Goal: Task Accomplishment & Management: Complete application form

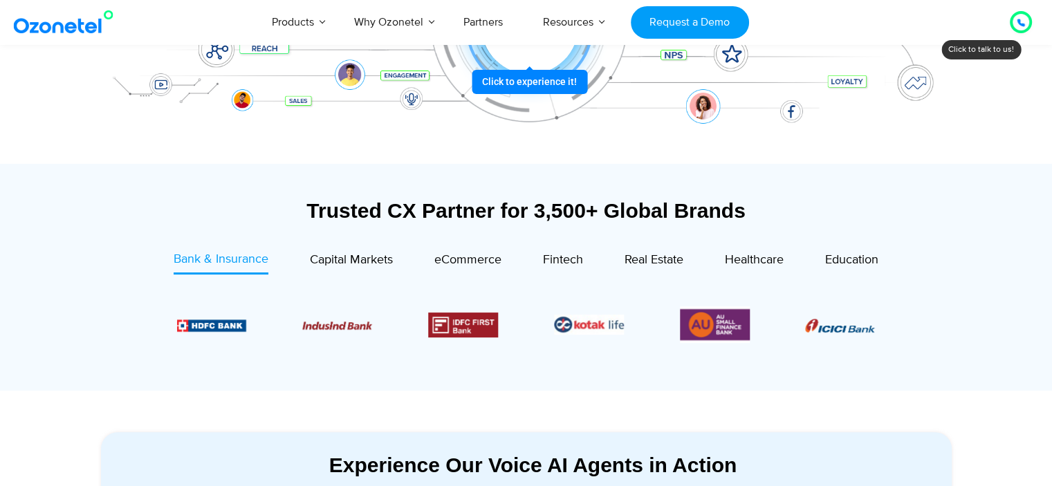
click at [423, 206] on div "Trusted CX Partner for 3,500+ Global Brands" at bounding box center [526, 210] width 850 height 24
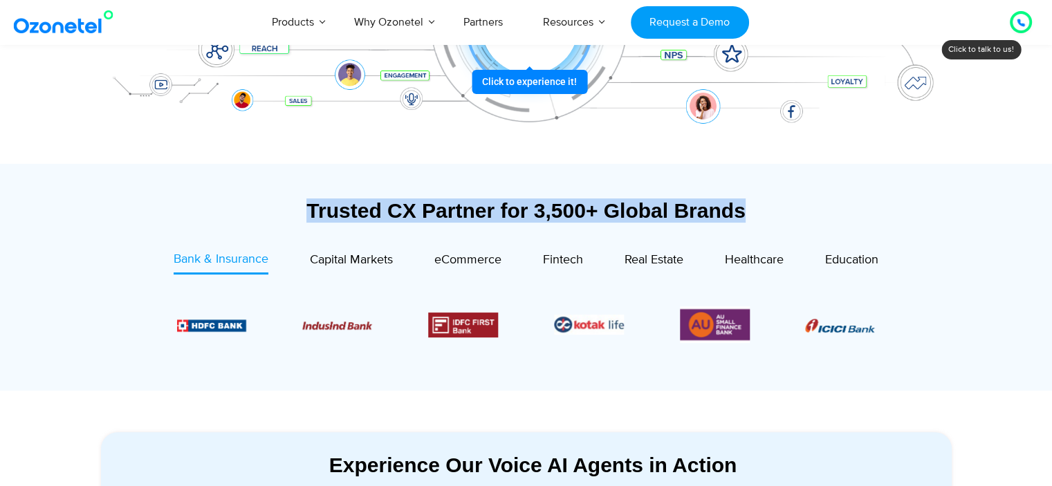
click at [423, 206] on div "Trusted CX Partner for 3,500+ Global Brands" at bounding box center [526, 210] width 850 height 24
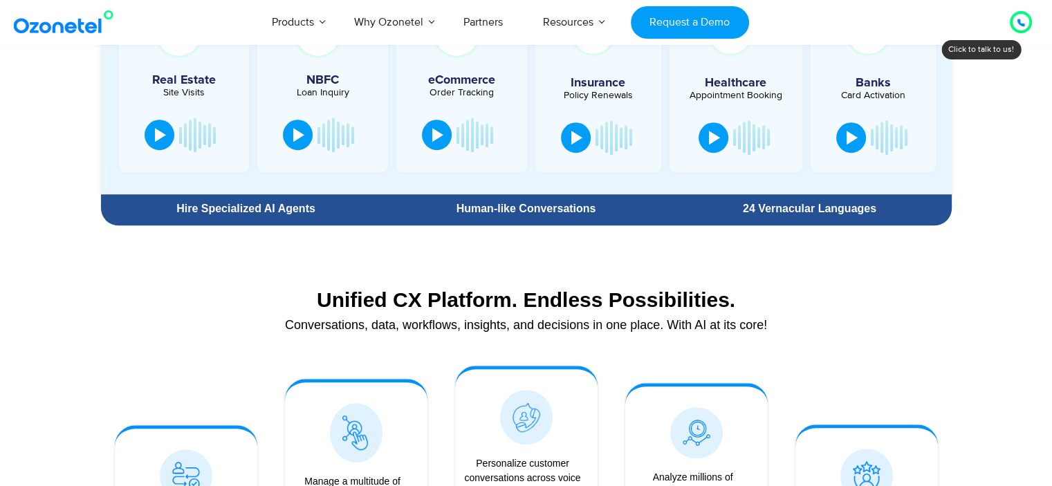
scroll to position [855, 0]
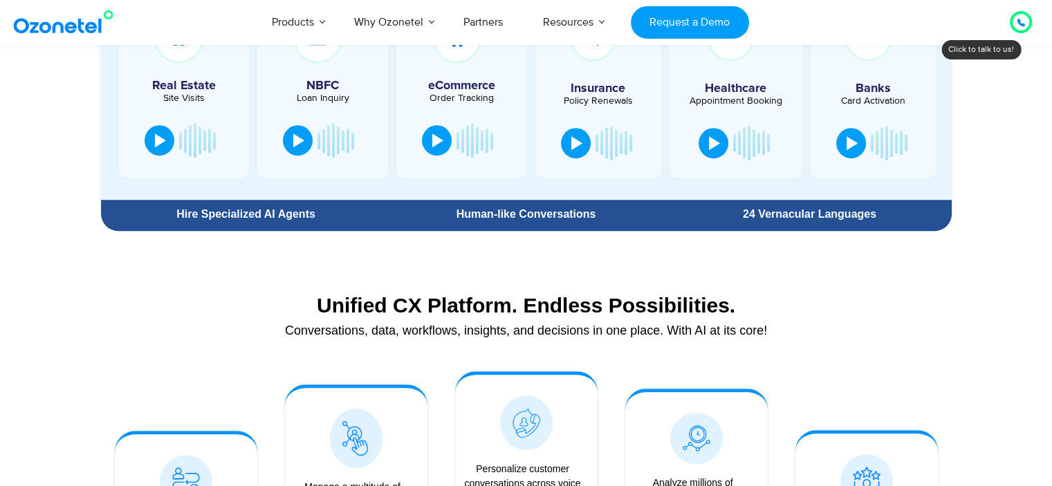
drag, startPoint x: 423, startPoint y: 206, endPoint x: 207, endPoint y: 263, distance: 223.0
click at [207, 263] on div "Unified CX Platform. Endless Possibilities. Conversations, data, workflows, ins…" at bounding box center [526, 456] width 864 height 395
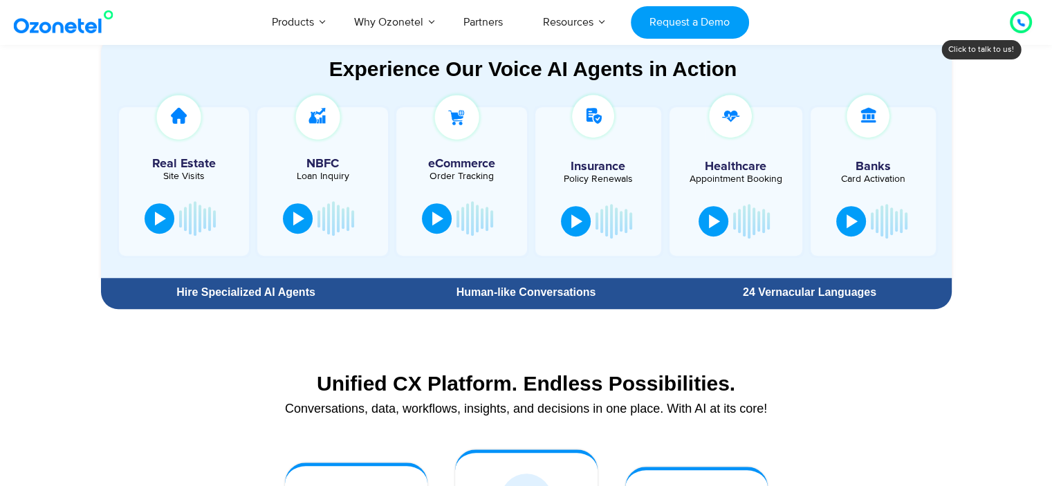
scroll to position [766, 0]
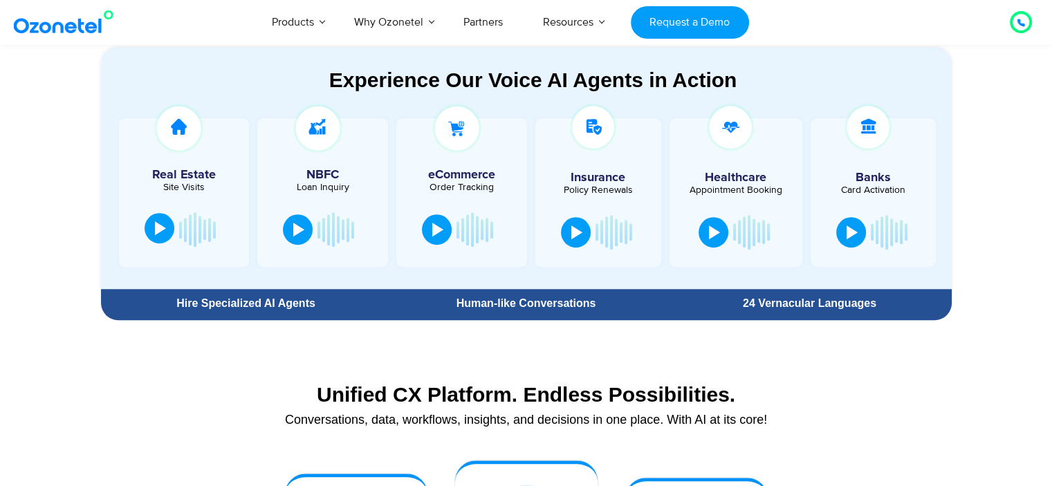
click at [149, 237] on button at bounding box center [159, 228] width 30 height 30
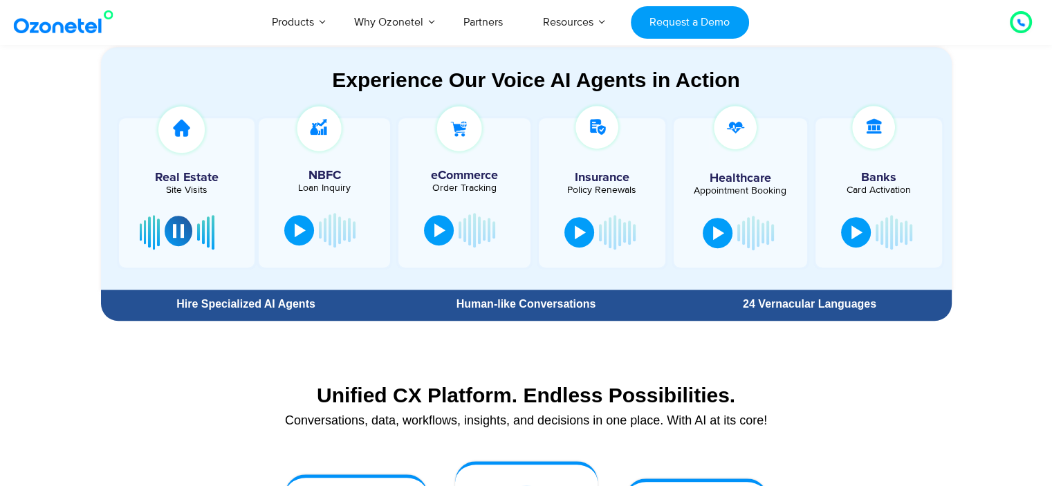
click at [172, 238] on button at bounding box center [179, 231] width 28 height 30
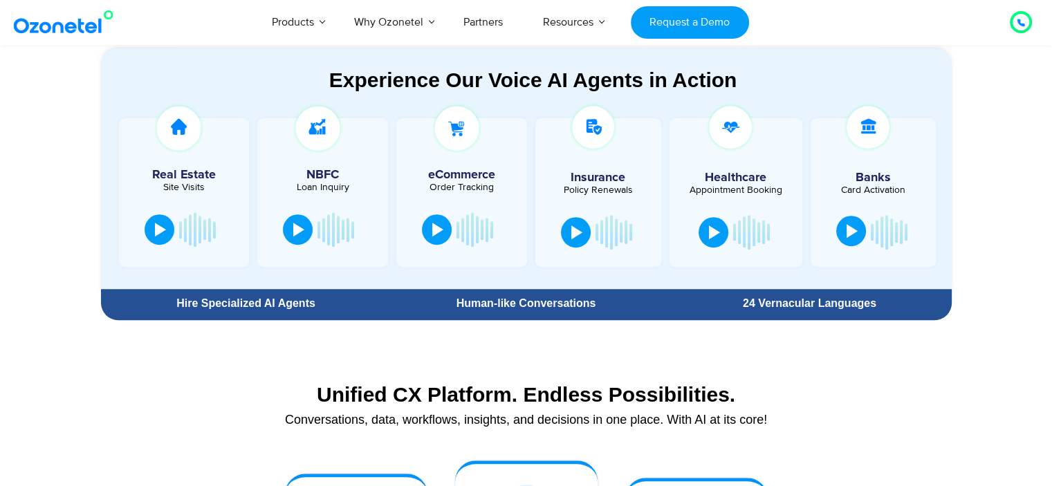
click at [852, 234] on div at bounding box center [851, 231] width 11 height 14
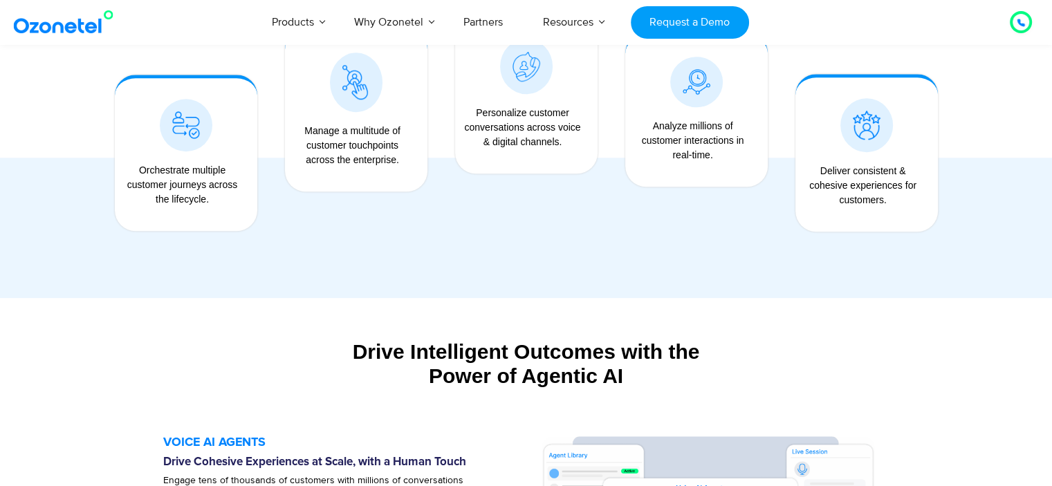
click at [852, 232] on div at bounding box center [866, 152] width 170 height 234
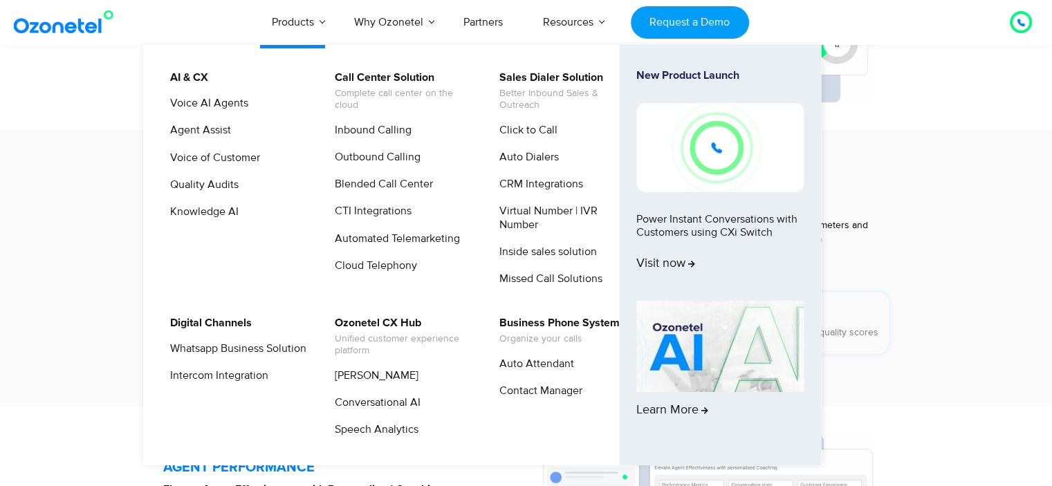
scroll to position [2294, 0]
click at [194, 104] on link "Voice AI Agents" at bounding box center [205, 103] width 89 height 17
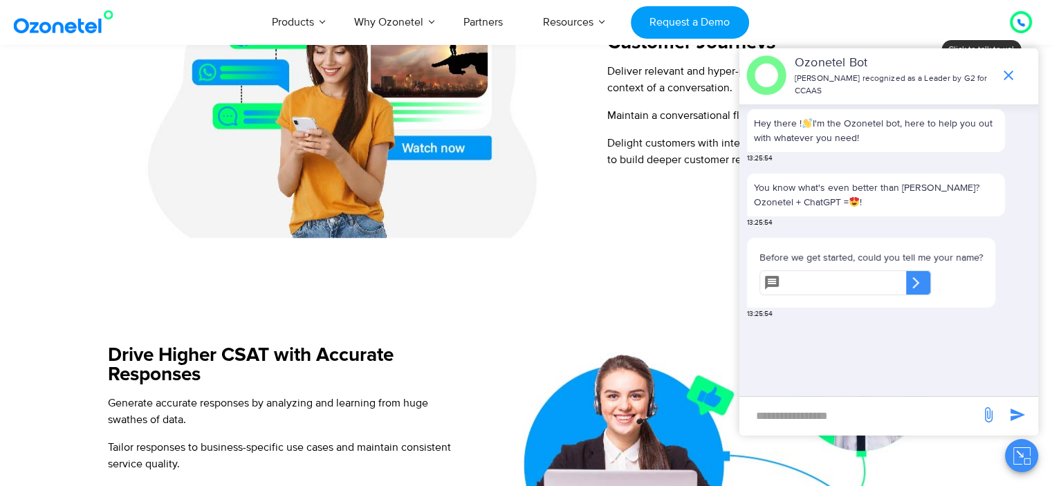
scroll to position [1034, 0]
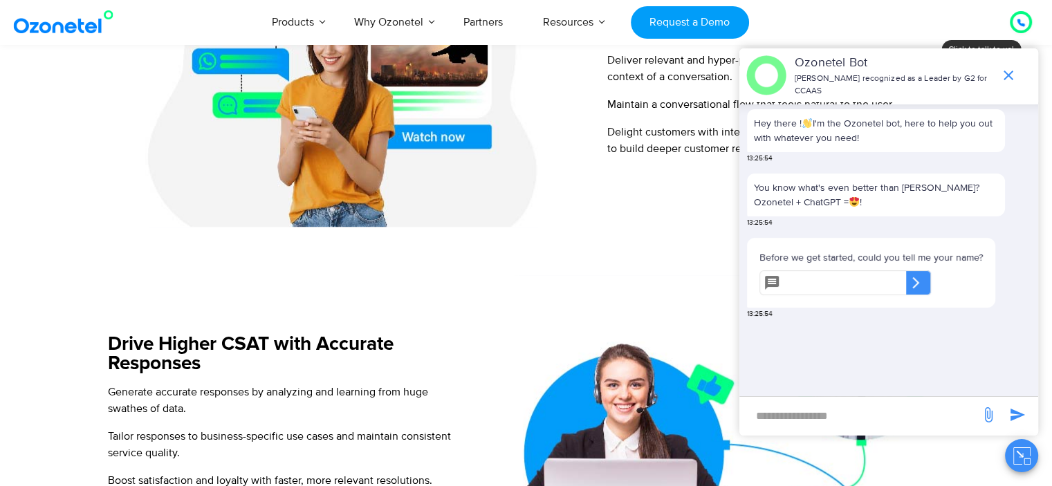
click at [894, 56] on div "Ozonetel Bot Ozonetel recognized as a Leader by G2 for CCAAS" at bounding box center [888, 75] width 299 height 54
click at [1020, 19] on icon at bounding box center [1020, 23] width 8 height 8
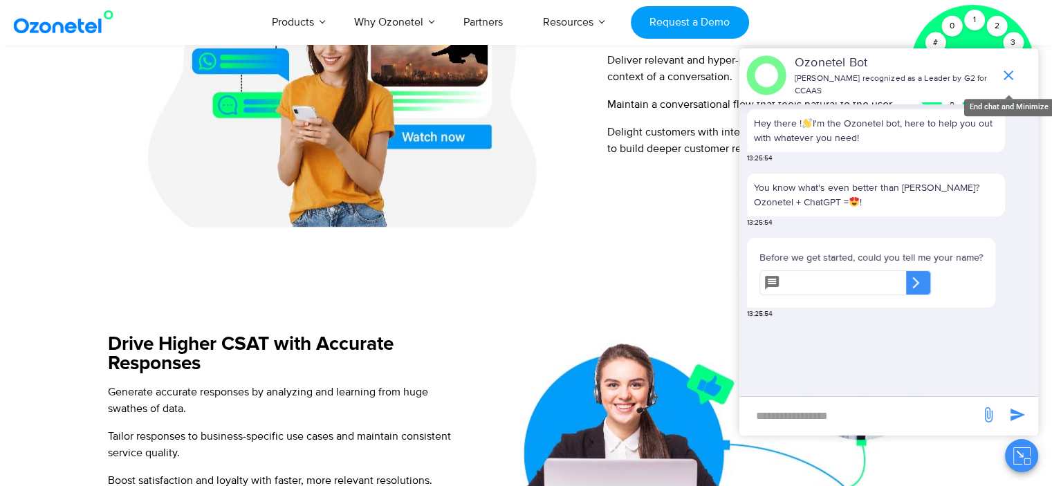
click at [1010, 73] on icon "end chat or minimize" at bounding box center [1008, 76] width 10 height 10
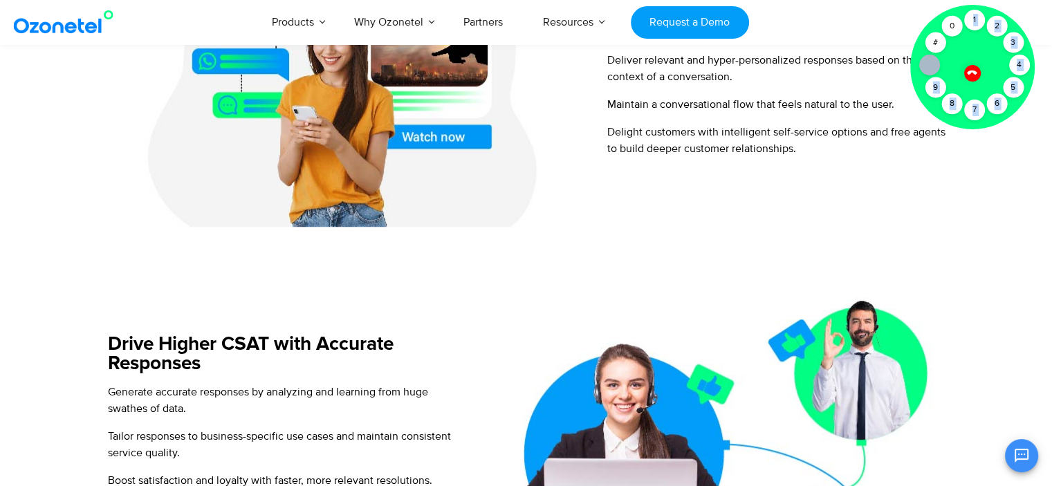
drag, startPoint x: 928, startPoint y: 68, endPoint x: 991, endPoint y: 124, distance: 84.2
click at [1020, 22] on div "Click to talk to us! Call connected 1 2 3 4 5 6 7 8 9 # 0" at bounding box center [1020, 22] width 0 height 0
click at [525, 273] on div "Power Intelligent Automation at Scale with Voice AI Agents Handle Customer Inte…" at bounding box center [526, 219] width 864 height 1343
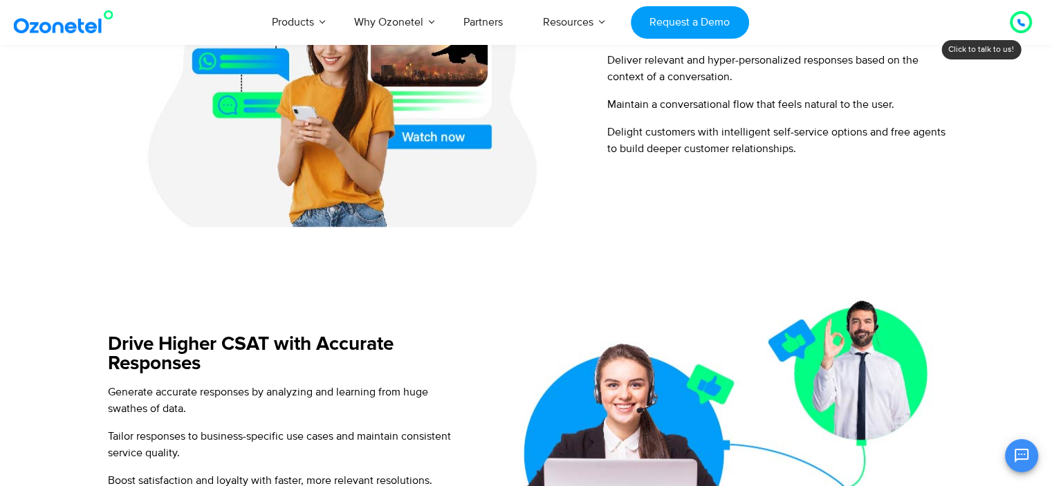
click at [1017, 12] on div at bounding box center [1020, 22] width 22 height 22
click at [1023, 11] on div at bounding box center [1020, 22] width 22 height 22
click at [1023, 19] on icon at bounding box center [1020, 23] width 8 height 8
click at [1011, 24] on div at bounding box center [1020, 22] width 22 height 22
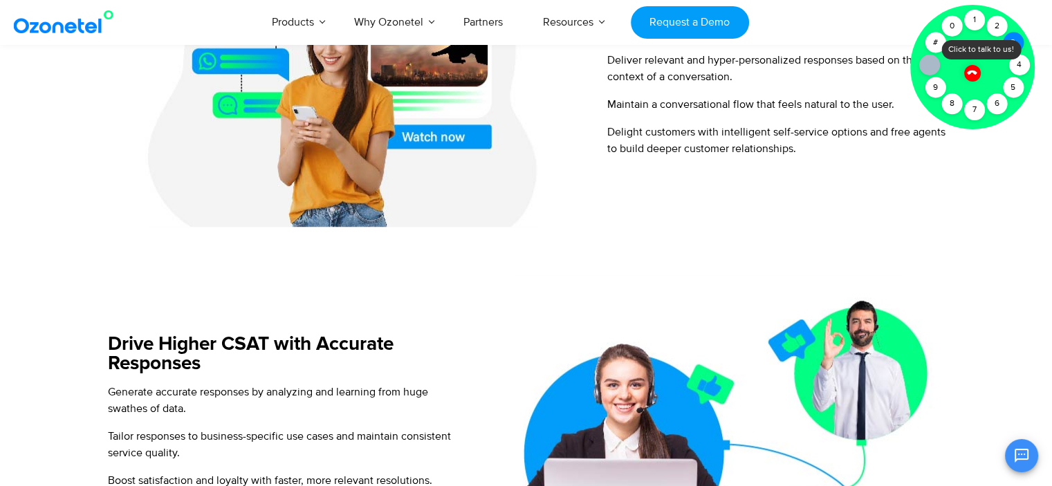
click at [1011, 35] on div "3" at bounding box center [1012, 42] width 21 height 21
click at [937, 38] on div "#" at bounding box center [934, 42] width 21 height 21
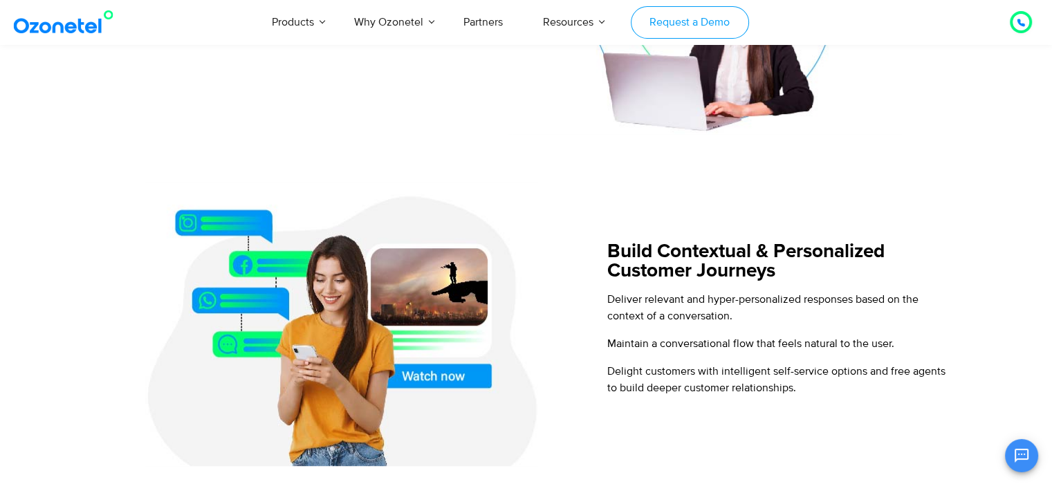
scroll to position [794, 0]
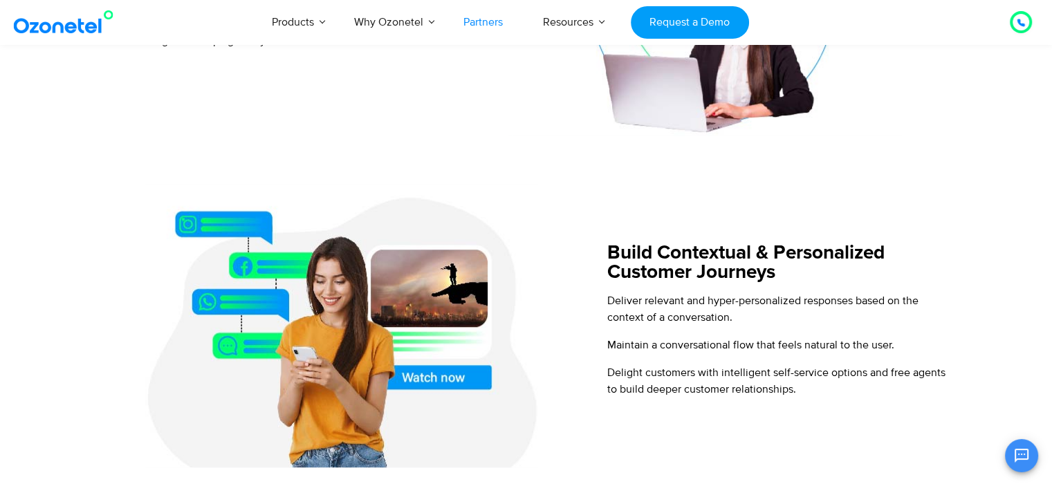
click at [495, 22] on link "Partners" at bounding box center [483, 22] width 80 height 46
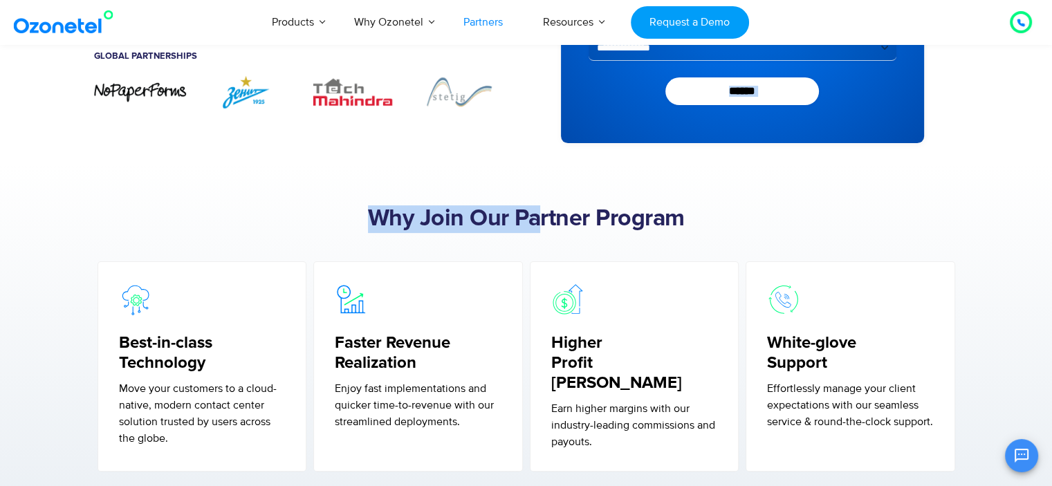
scroll to position [165, 0]
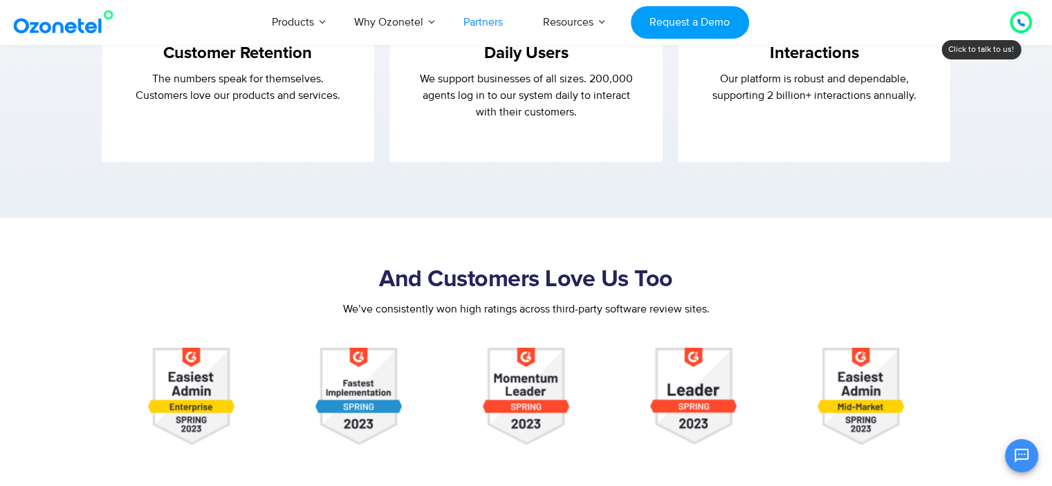
click at [713, 71] on p "Our platform is robust and dependable, supporting 2 billion+ interactions annua…" at bounding box center [814, 87] width 218 height 33
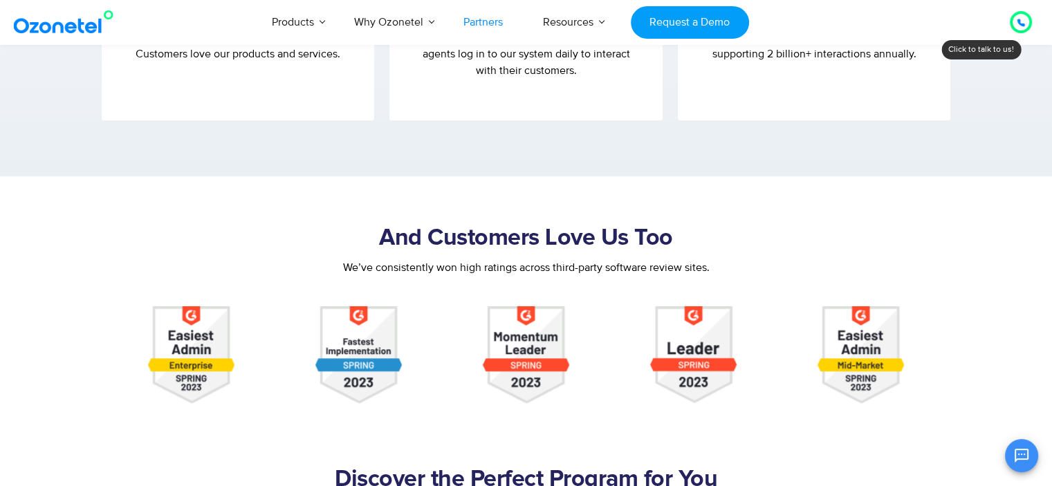
click at [713, 50] on div "2 Billion+ Interactions Our platform is robust and dependable, supporting 2 bil…" at bounding box center [814, 30] width 274 height 181
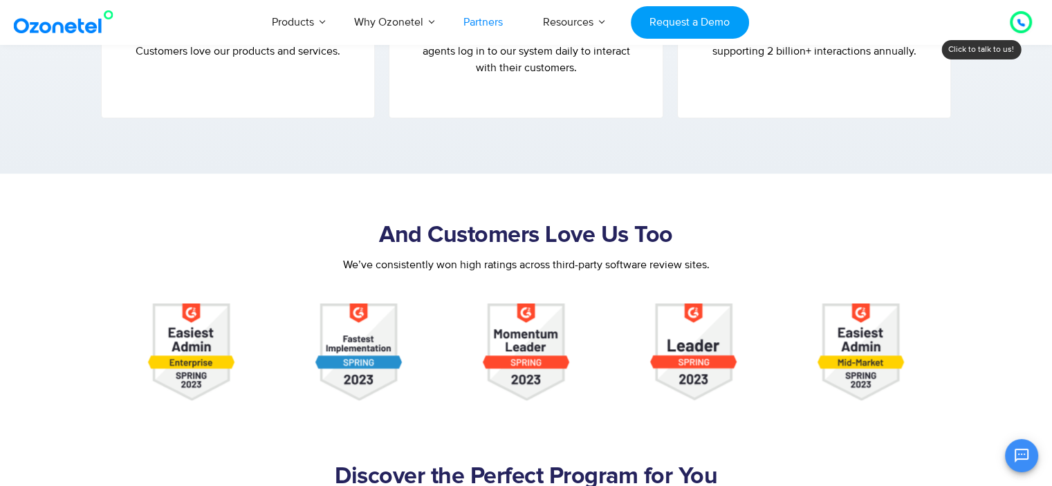
click at [713, 50] on div "2 Billion+ Interactions Our platform is robust and dependable, supporting 2 bil…" at bounding box center [814, 27] width 274 height 181
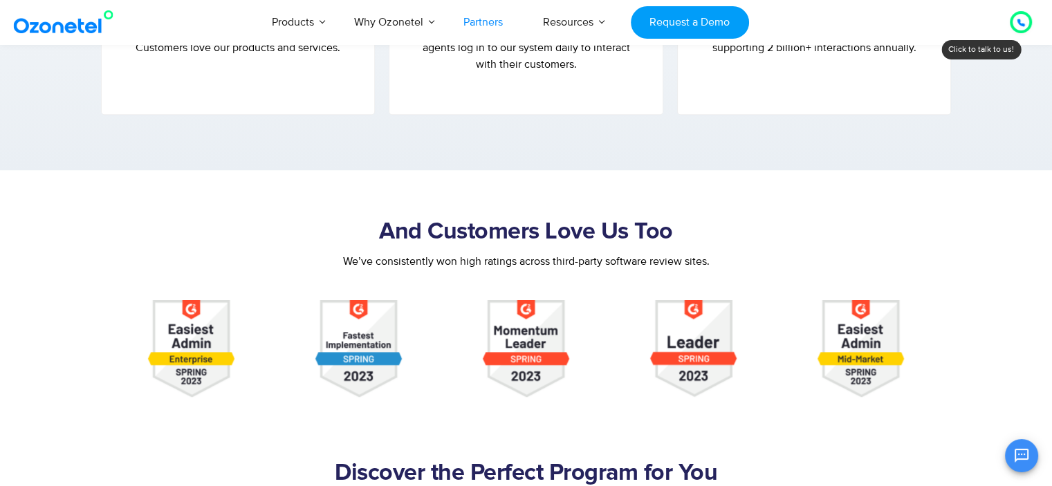
click at [713, 50] on div "2 Billion+ Interactions Our platform is robust and dependable, supporting 2 bil…" at bounding box center [814, 24] width 274 height 181
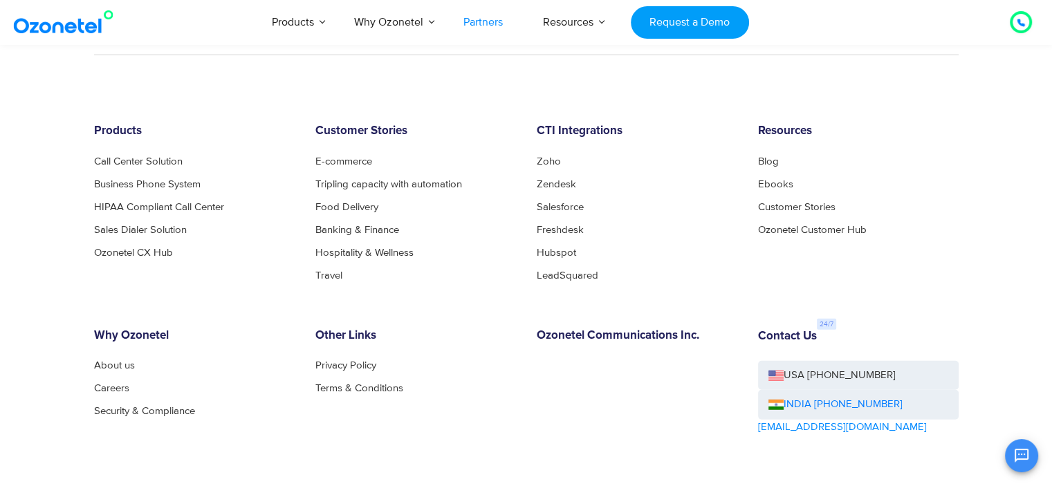
scroll to position [3833, 0]
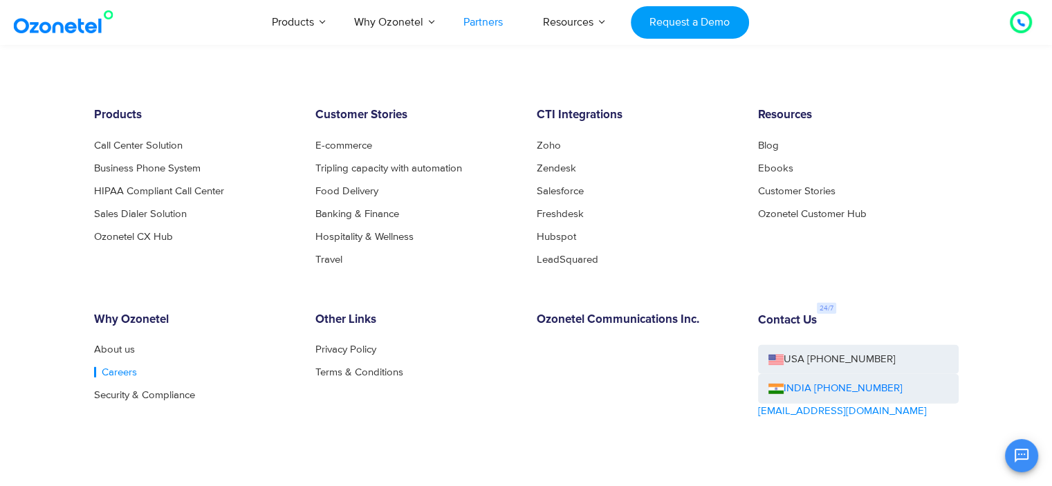
click at [109, 367] on link "Careers" at bounding box center [115, 372] width 43 height 10
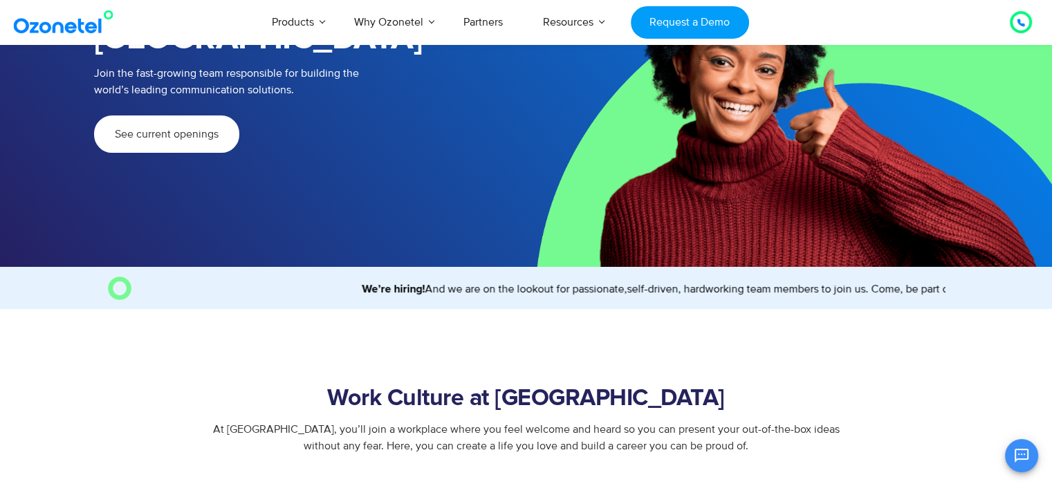
scroll to position [146, 0]
click at [207, 129] on span "See current openings" at bounding box center [167, 134] width 104 height 11
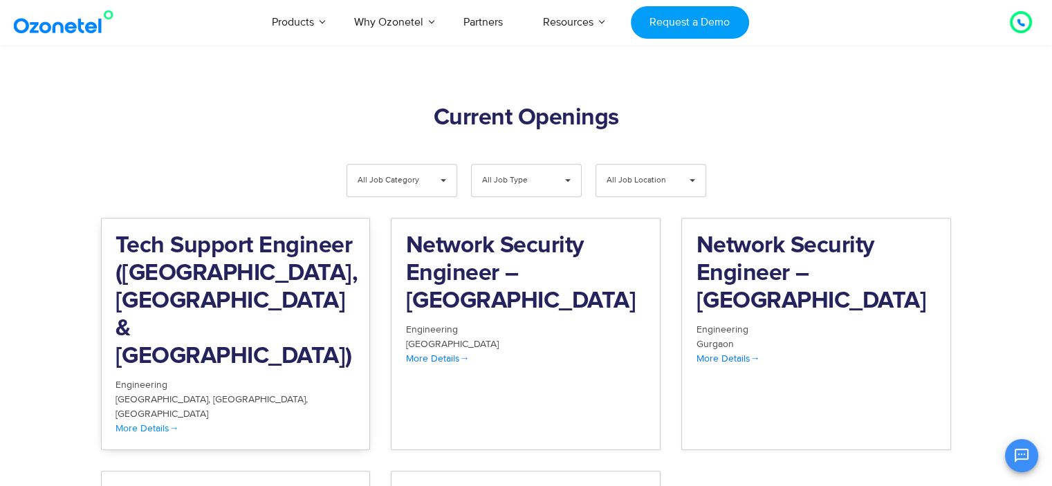
scroll to position [1432, 0]
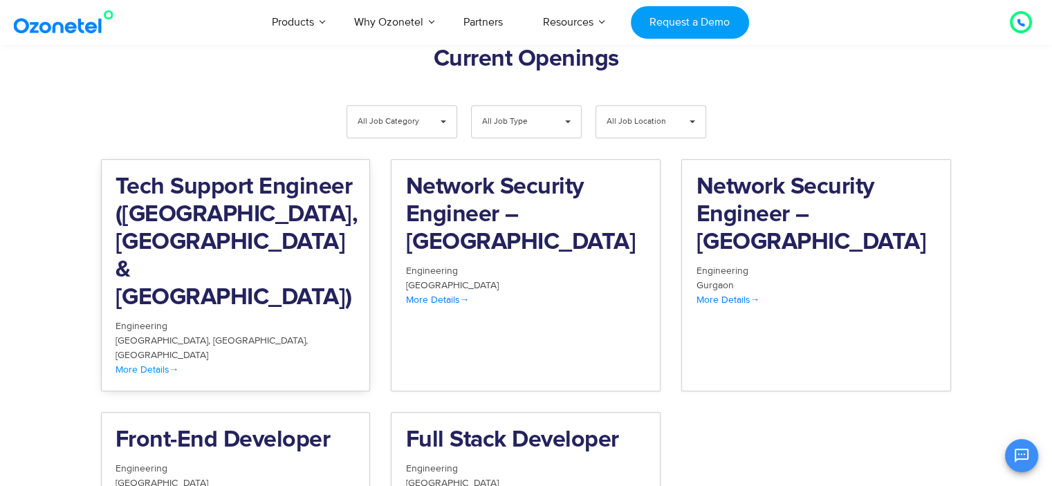
click at [194, 174] on h2 "Tech Support Engineer (Chennai, Bangalore & Mumbai)" at bounding box center [235, 243] width 241 height 138
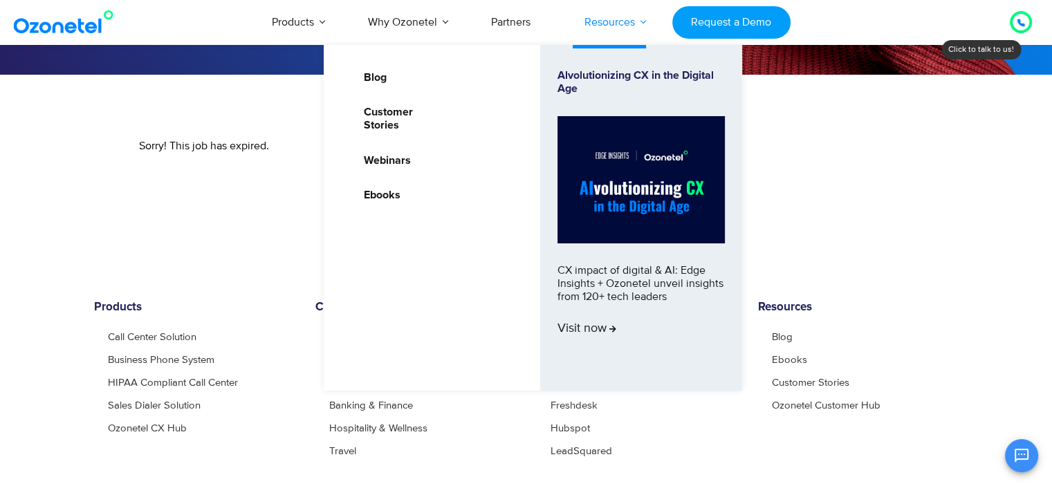
scroll to position [299, 0]
